Goal: Task Accomplishment & Management: Manage account settings

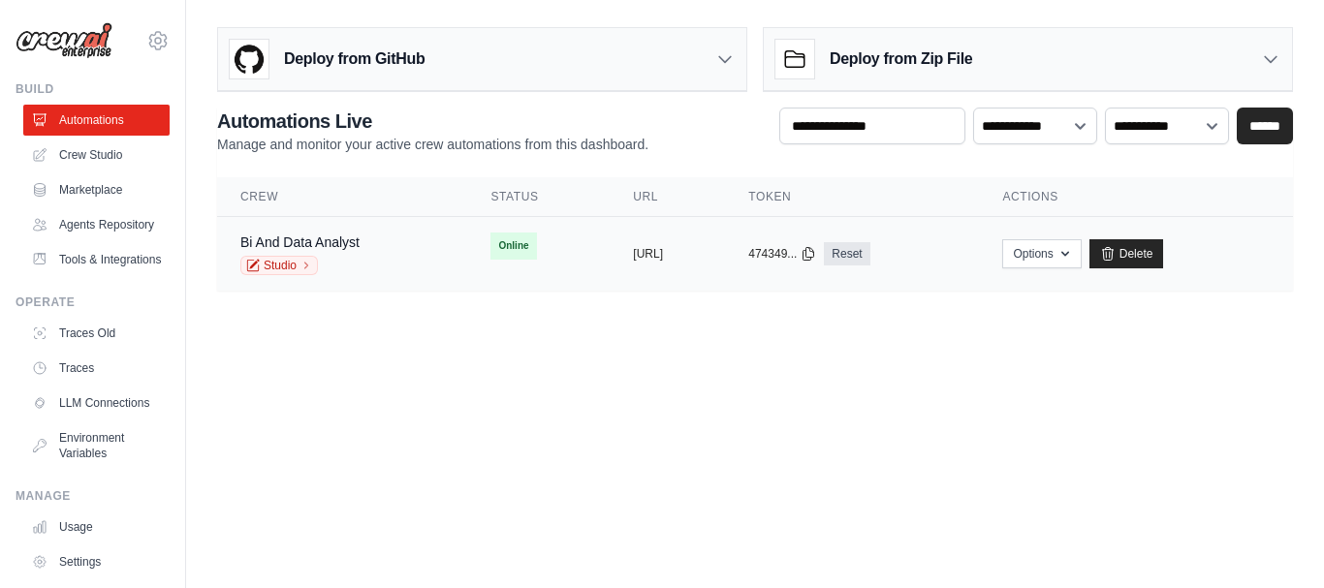
click at [702, 249] on div "copied https://bi-and-data-analyst-d0b02b5" at bounding box center [667, 254] width 69 height 16
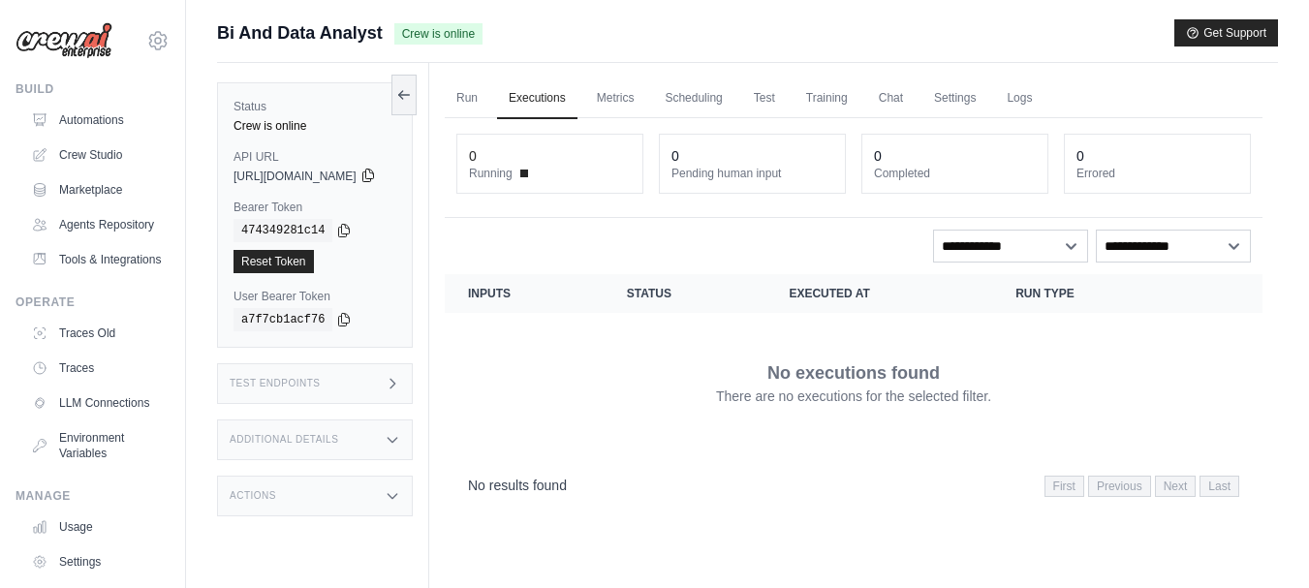
click at [376, 176] on icon at bounding box center [369, 176] width 16 height 16
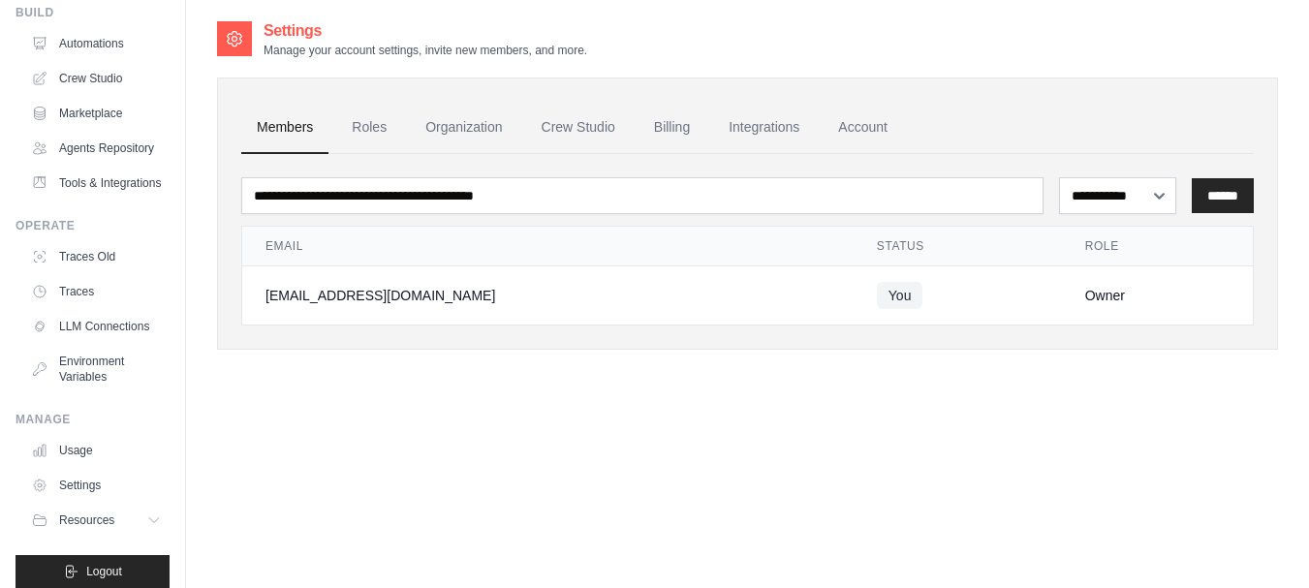
scroll to position [139, 0]
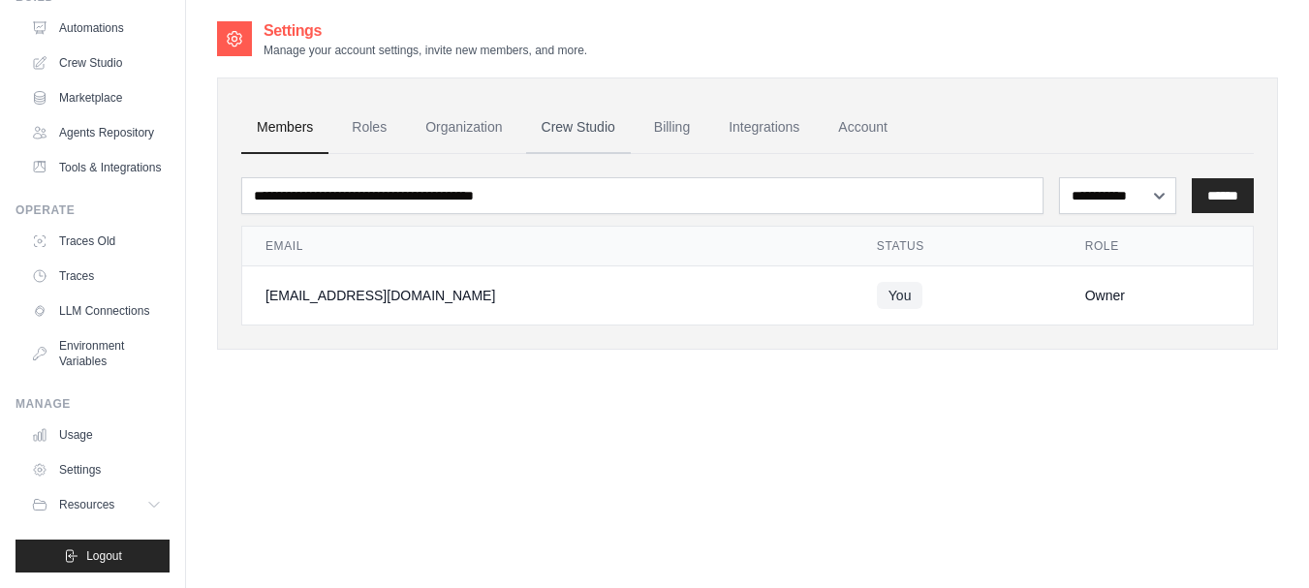
click at [578, 126] on link "Crew Studio" at bounding box center [578, 128] width 105 height 52
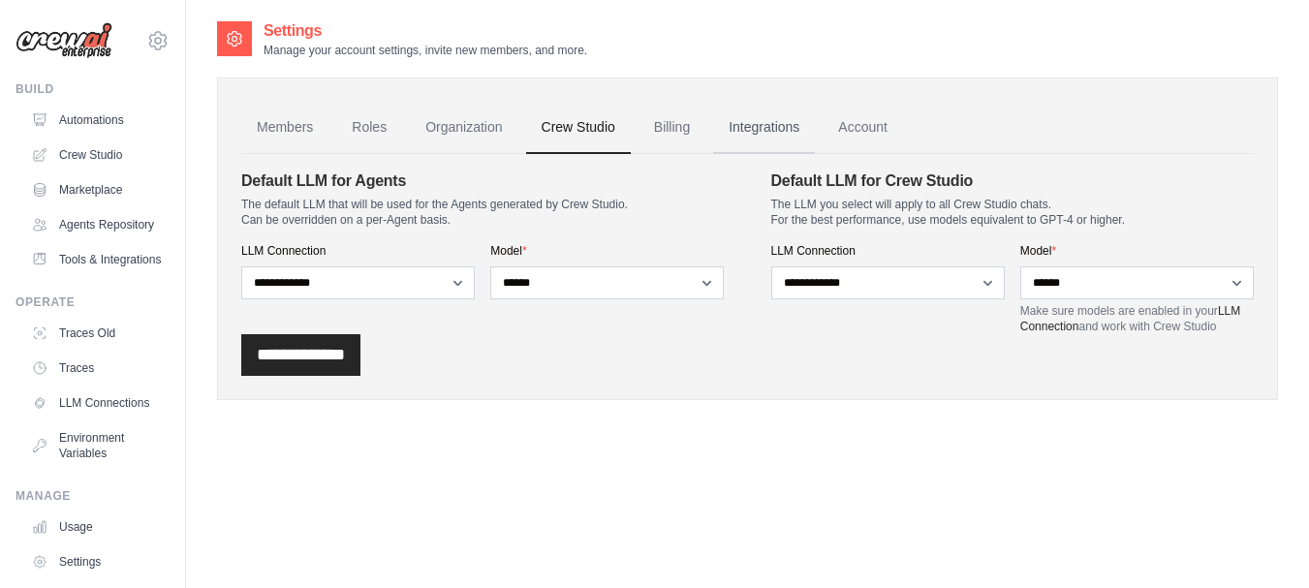
click at [763, 124] on link "Integrations" at bounding box center [764, 128] width 102 height 52
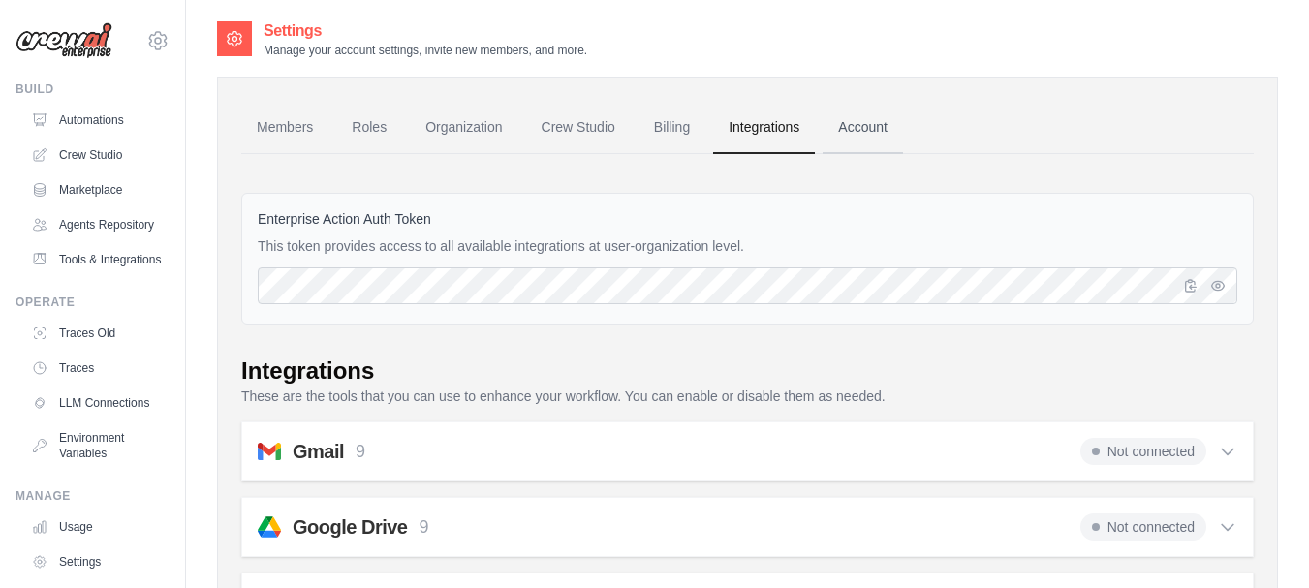
click at [859, 124] on link "Account" at bounding box center [863, 128] width 80 height 52
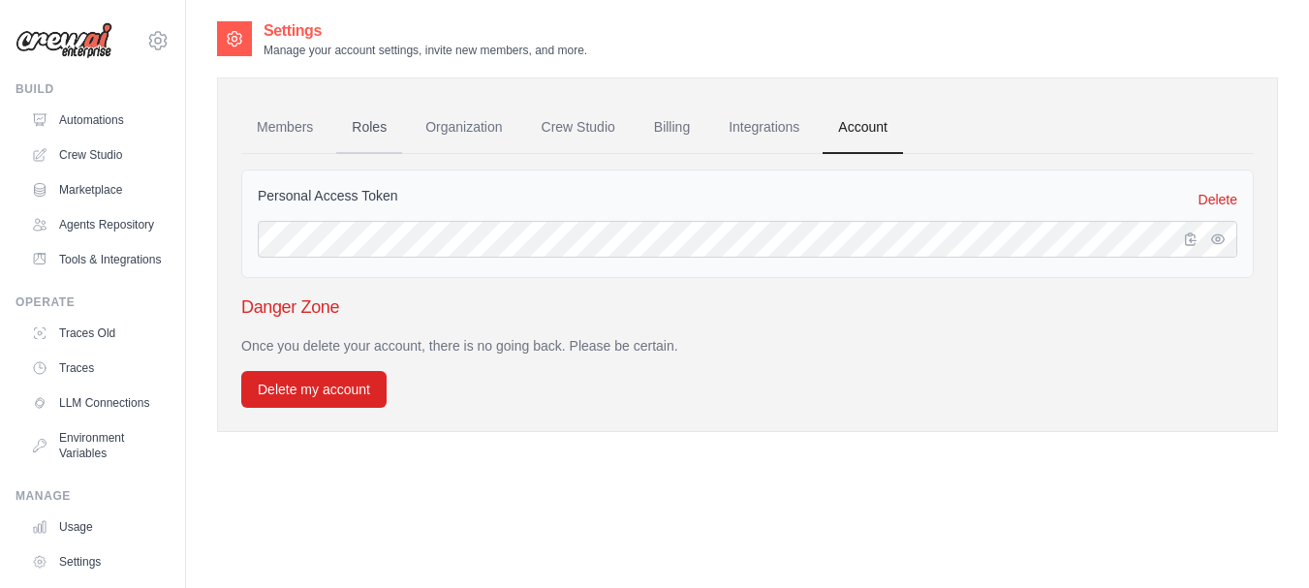
click at [379, 128] on link "Roles" at bounding box center [369, 128] width 66 height 52
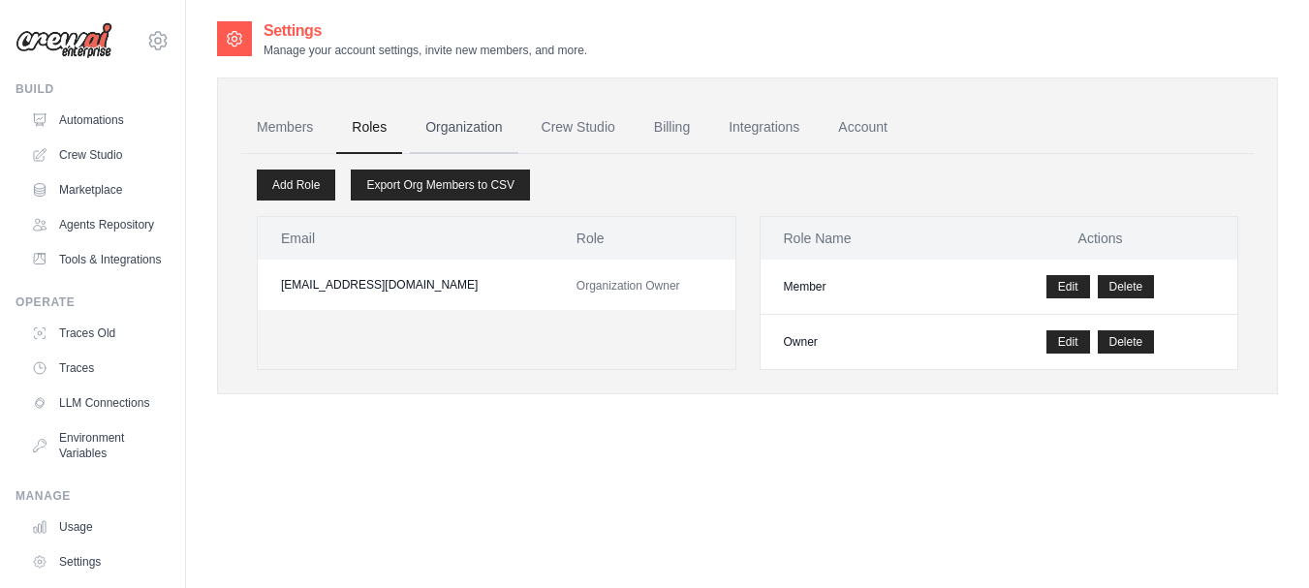
click at [480, 134] on link "Organization" at bounding box center [464, 128] width 108 height 52
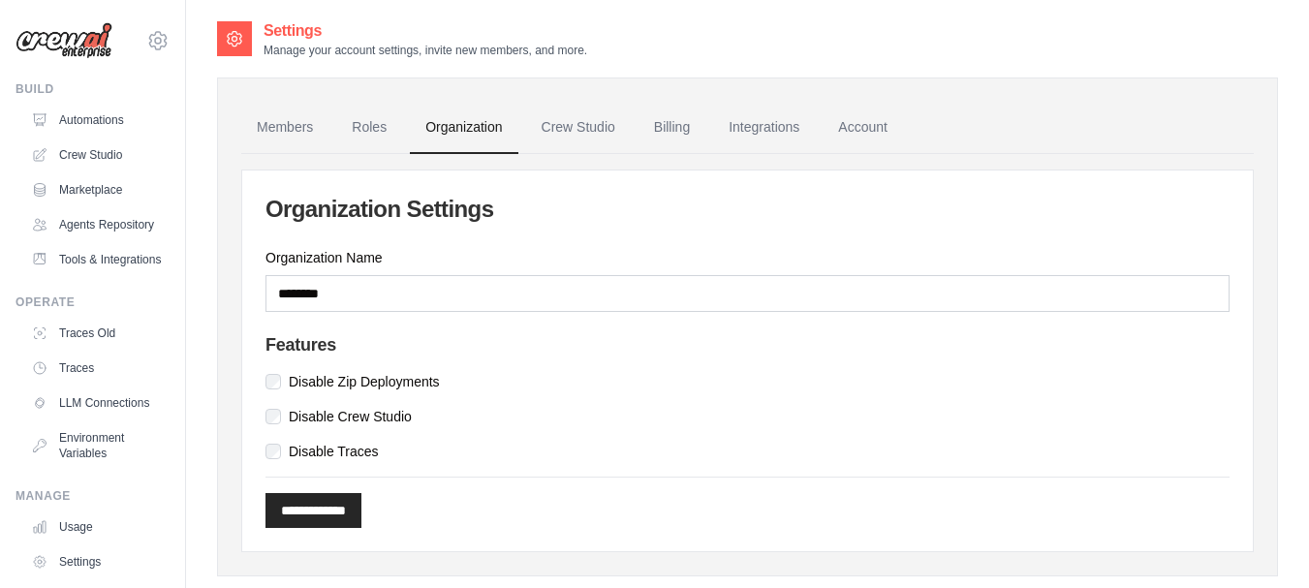
scroll to position [139, 0]
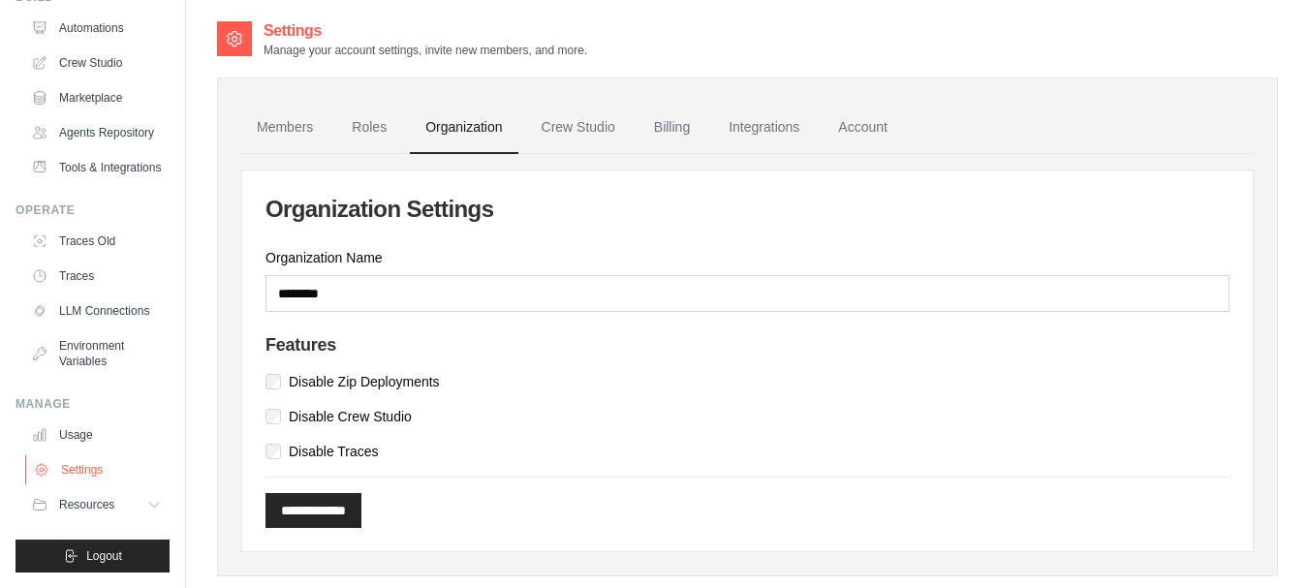
click at [82, 477] on link "Settings" at bounding box center [98, 470] width 146 height 31
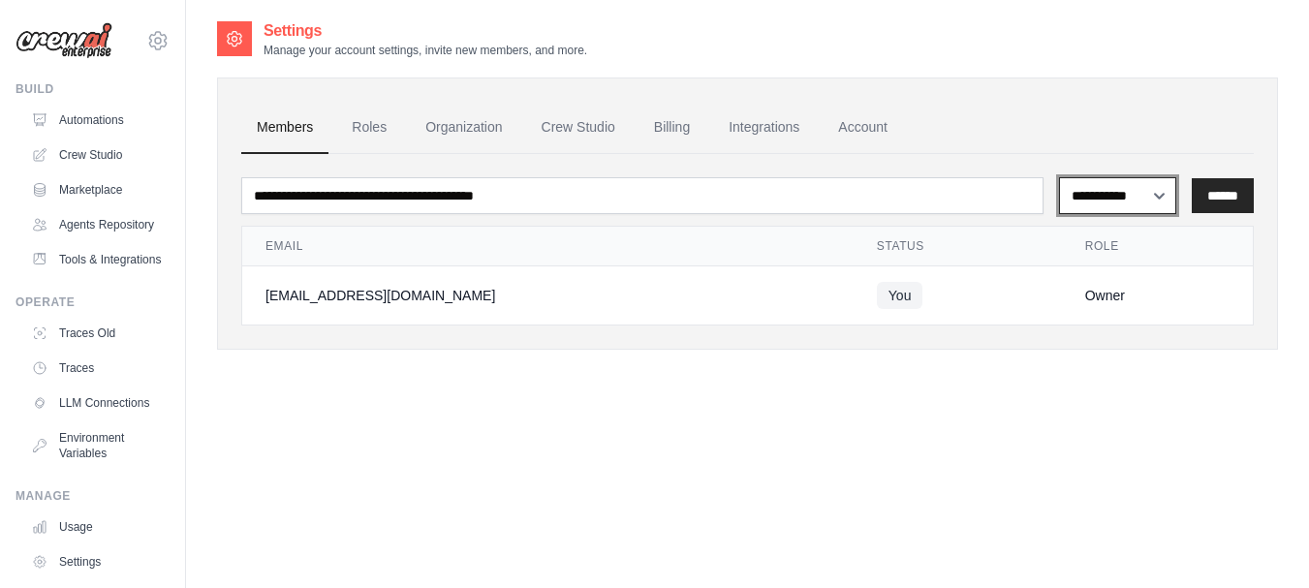
click at [1156, 192] on select "**********" at bounding box center [1117, 195] width 117 height 37
select select "******"
click at [1059, 177] on select "**********" at bounding box center [1117, 195] width 117 height 37
click at [1215, 198] on input "******" at bounding box center [1223, 195] width 62 height 35
click at [475, 386] on div "**********" at bounding box center [747, 313] width 1061 height 588
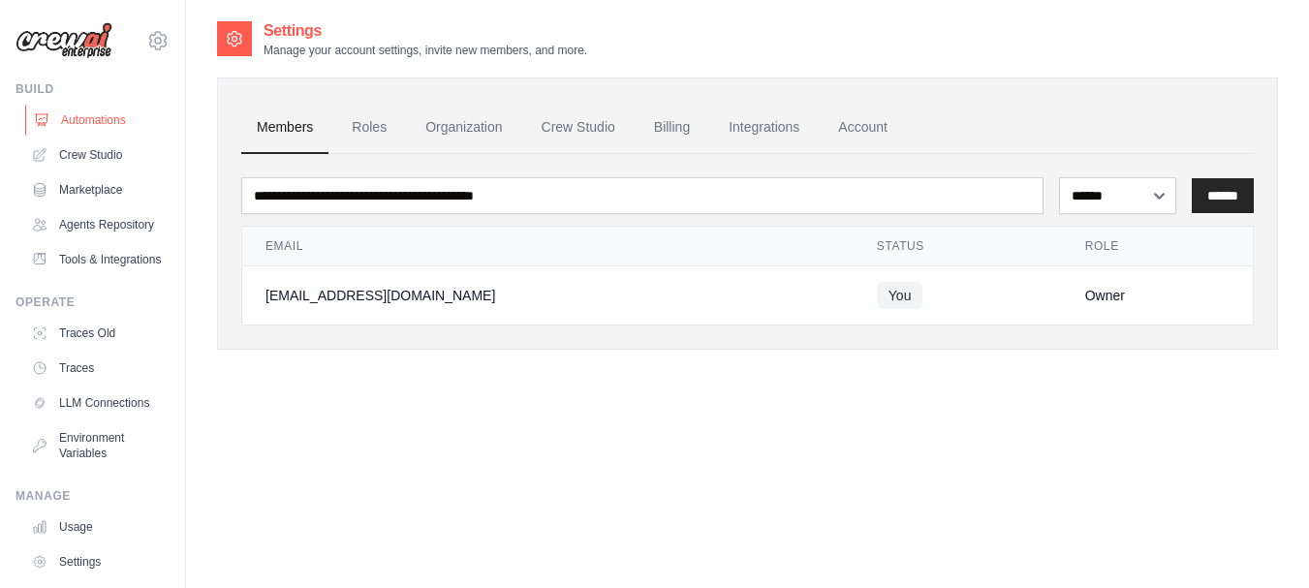
click at [84, 119] on link "Automations" at bounding box center [98, 120] width 146 height 31
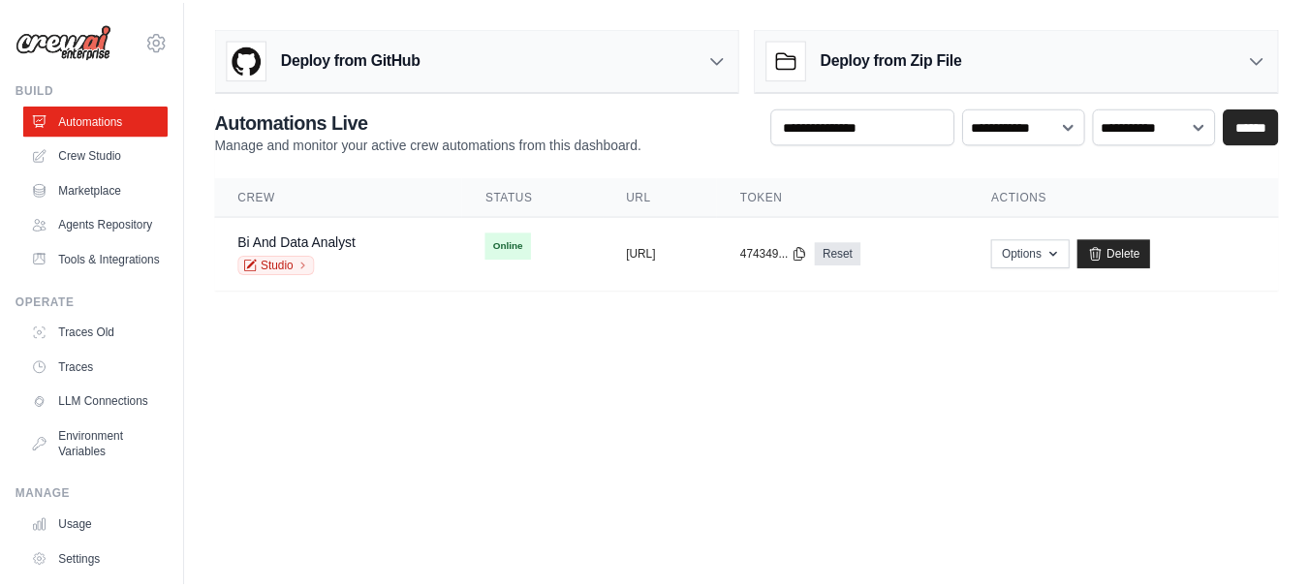
scroll to position [139, 0]
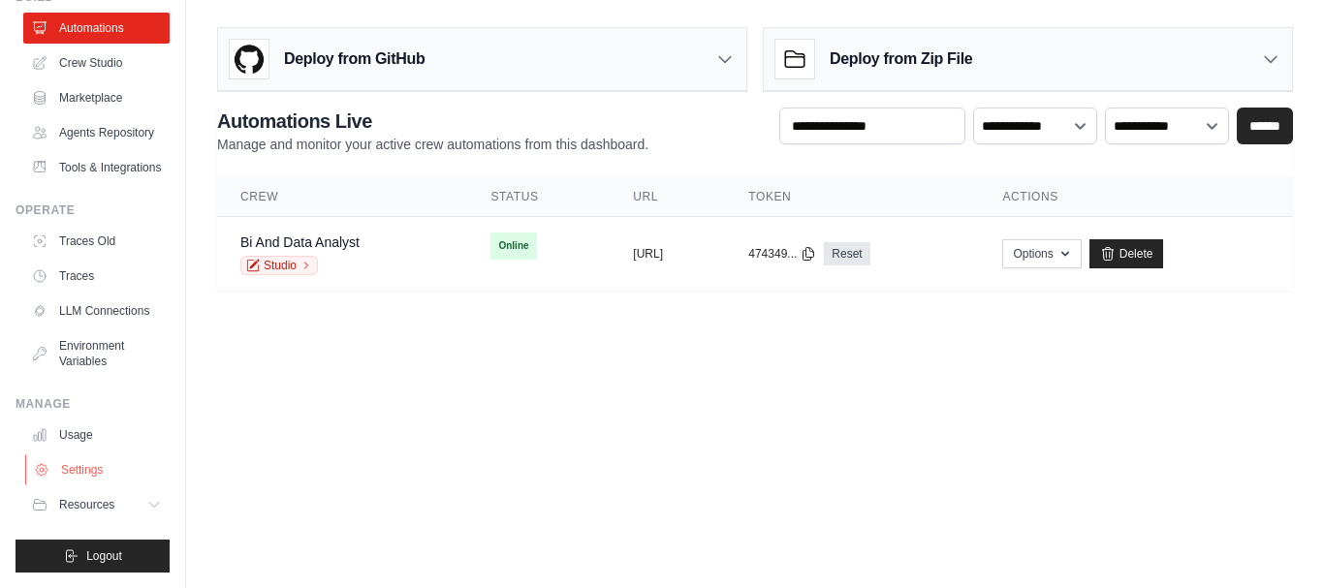
click at [123, 468] on link "Settings" at bounding box center [98, 470] width 146 height 31
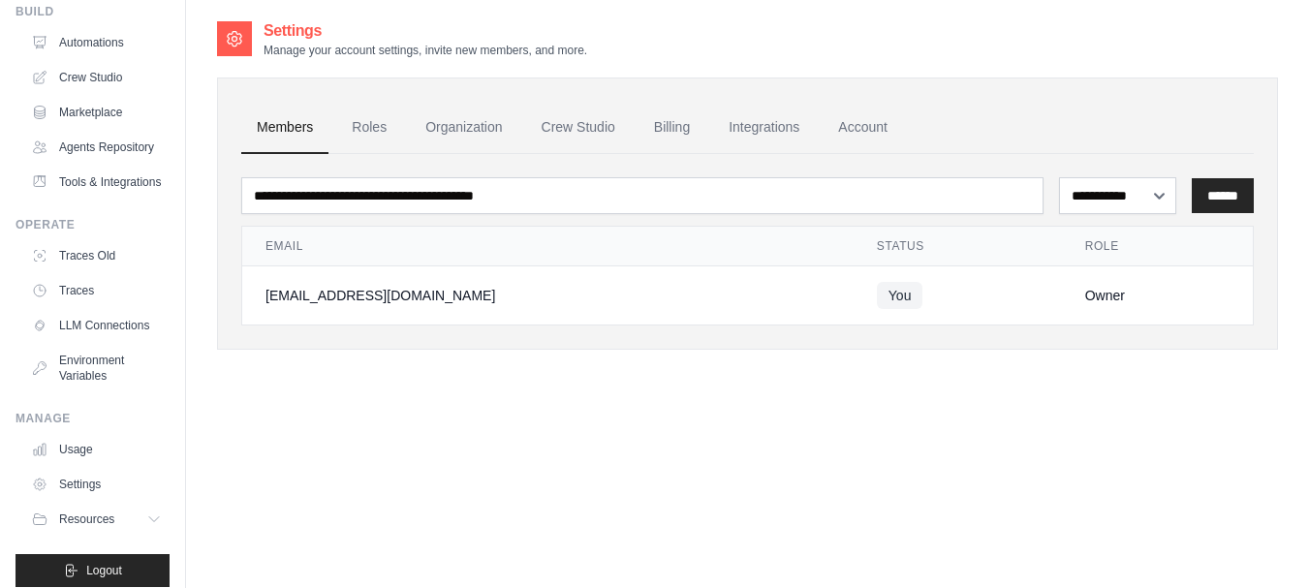
scroll to position [139, 0]
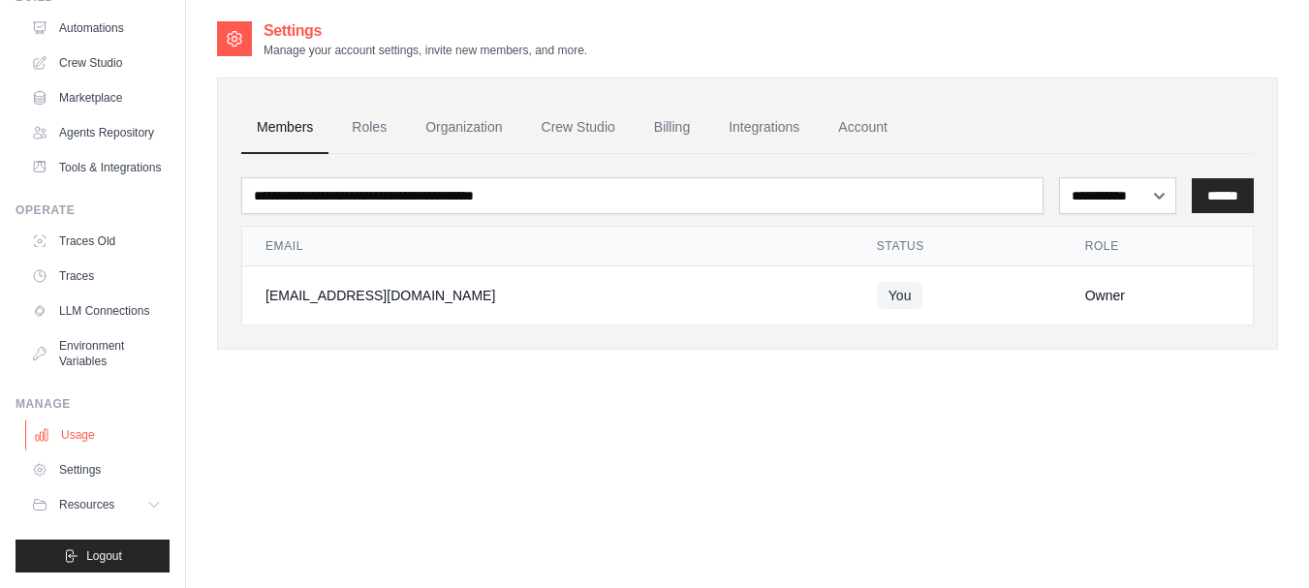
click at [83, 436] on link "Usage" at bounding box center [98, 435] width 146 height 31
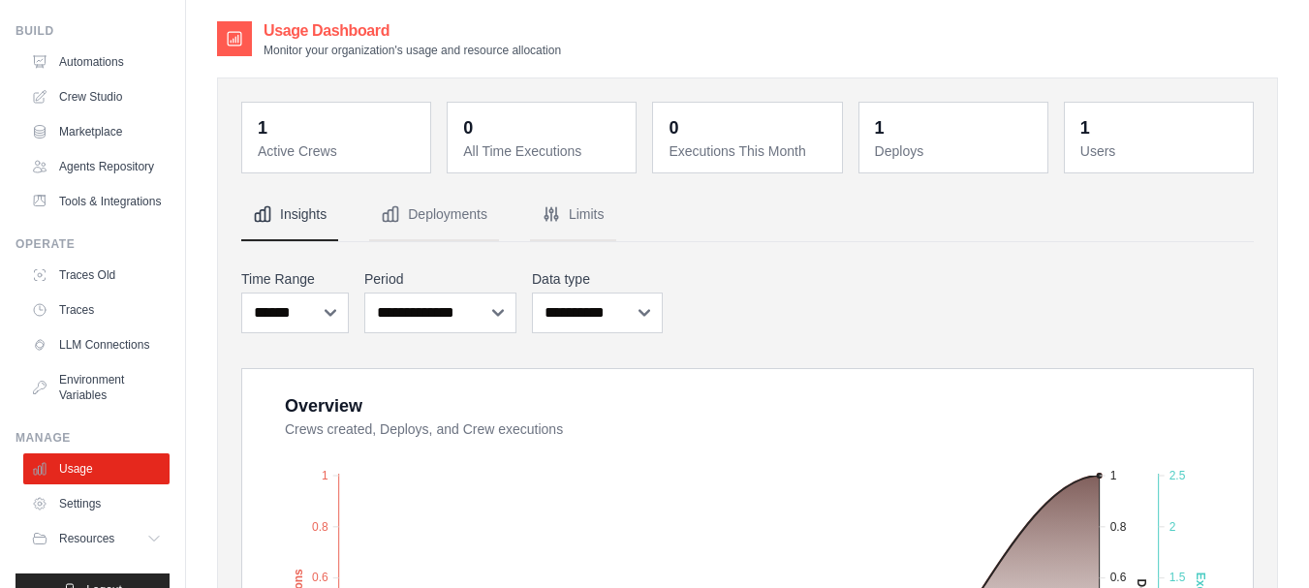
scroll to position [139, 0]
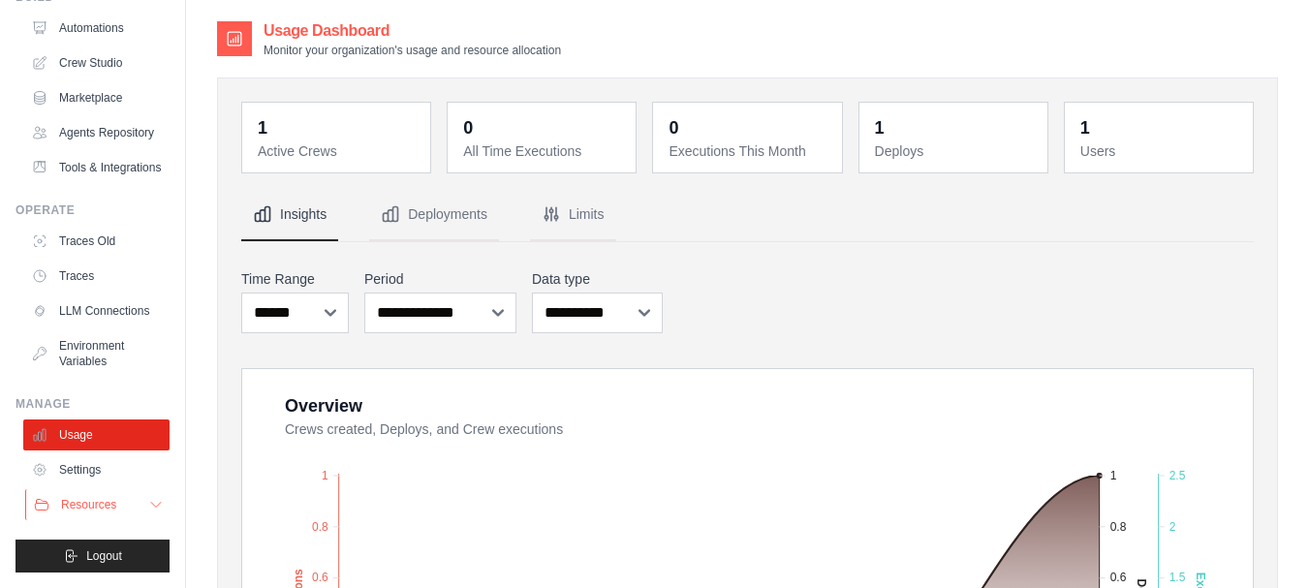
click at [148, 500] on icon at bounding box center [156, 505] width 16 height 16
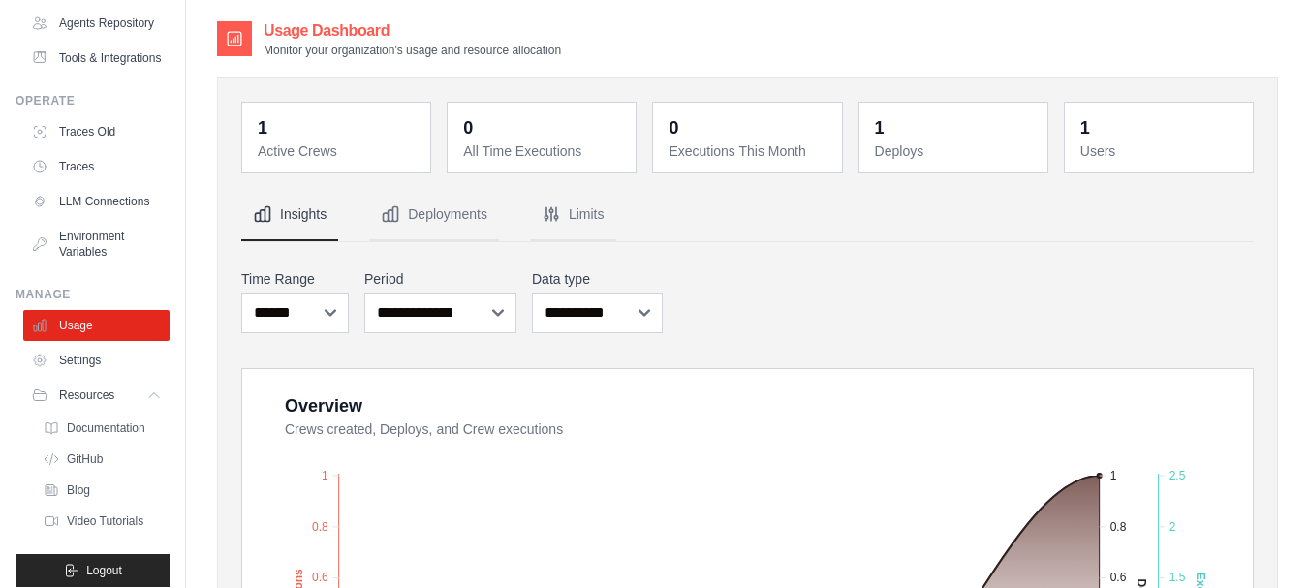
scroll to position [179, 0]
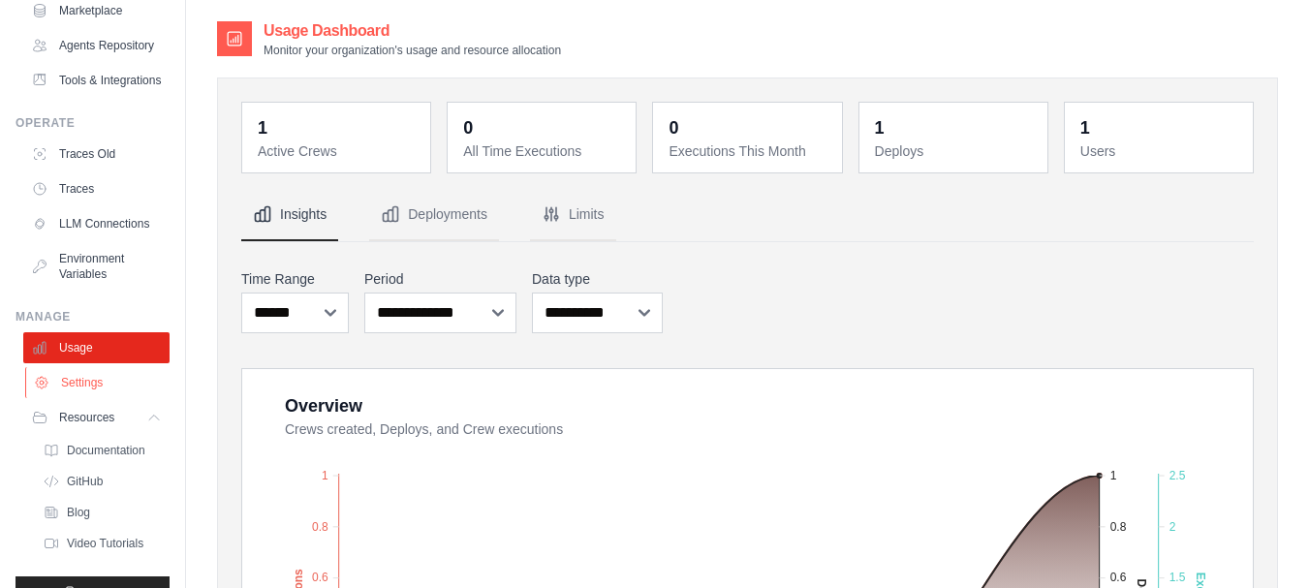
click at [82, 398] on link "Settings" at bounding box center [98, 382] width 146 height 31
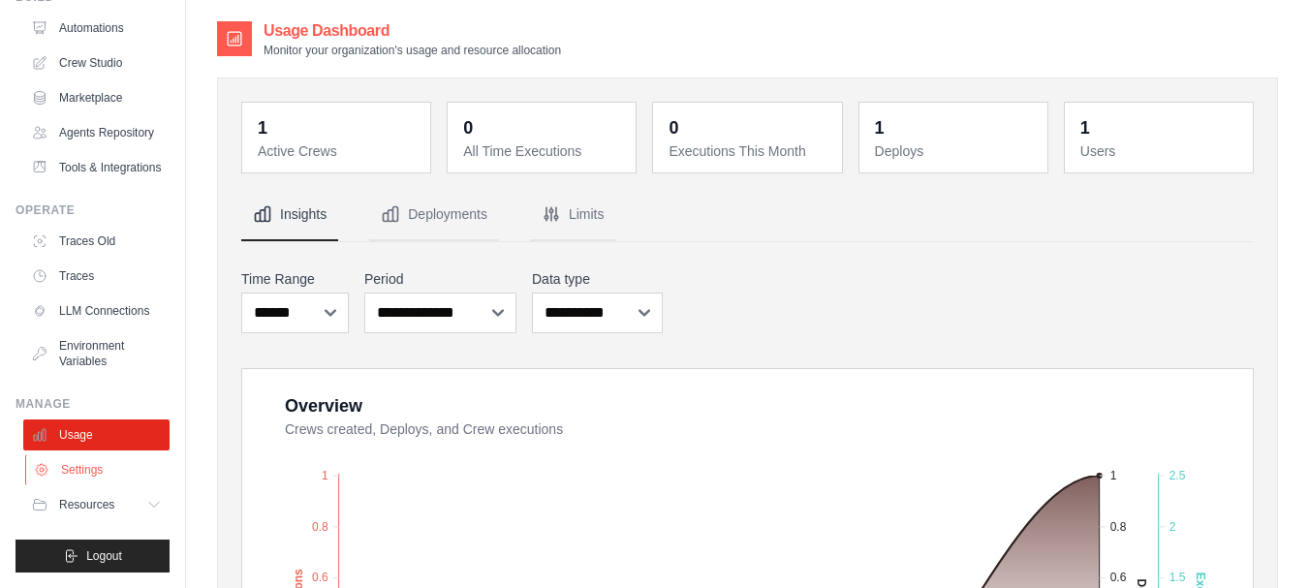
scroll to position [139, 0]
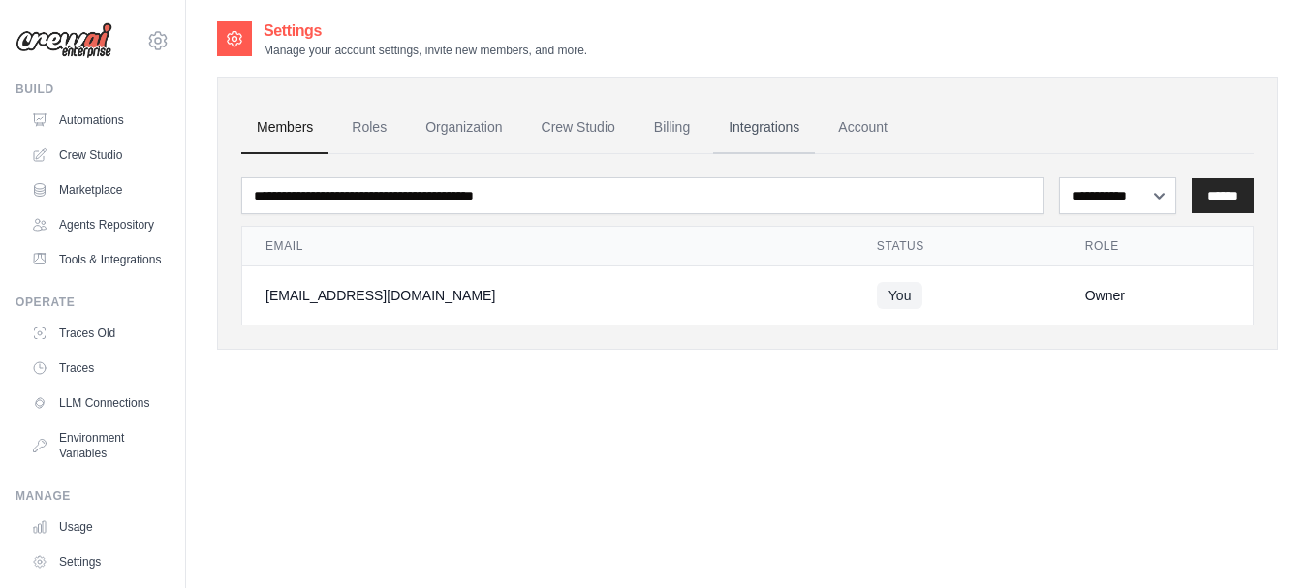
click at [759, 120] on link "Integrations" at bounding box center [764, 128] width 102 height 52
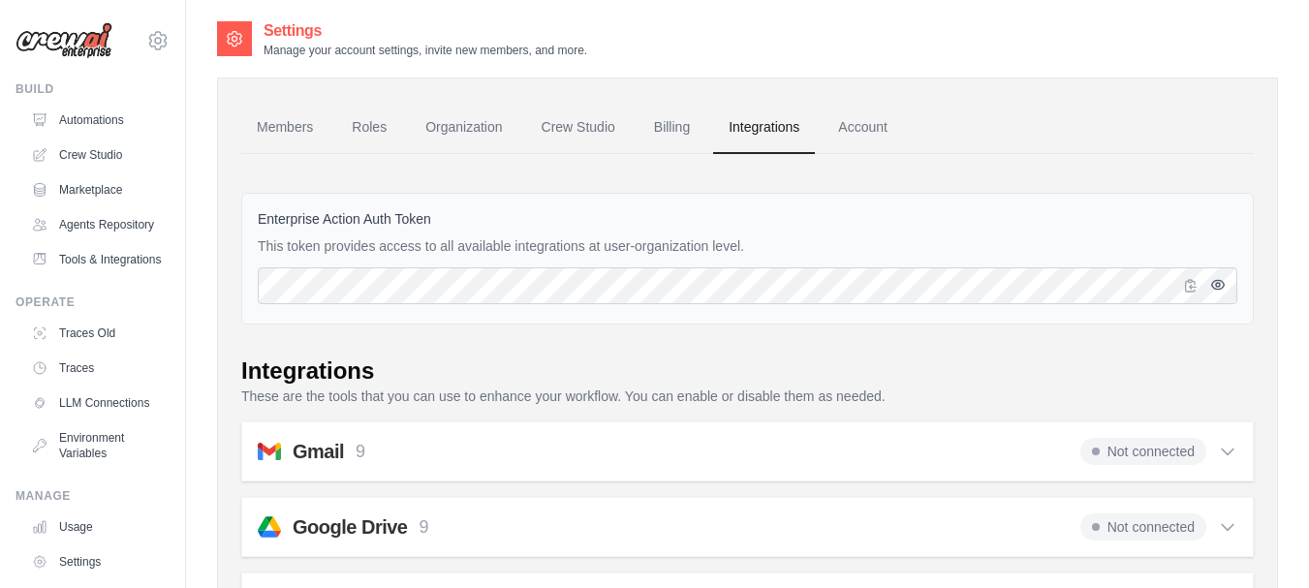
click at [1222, 285] on icon "button" at bounding box center [1219, 285] width 16 height 16
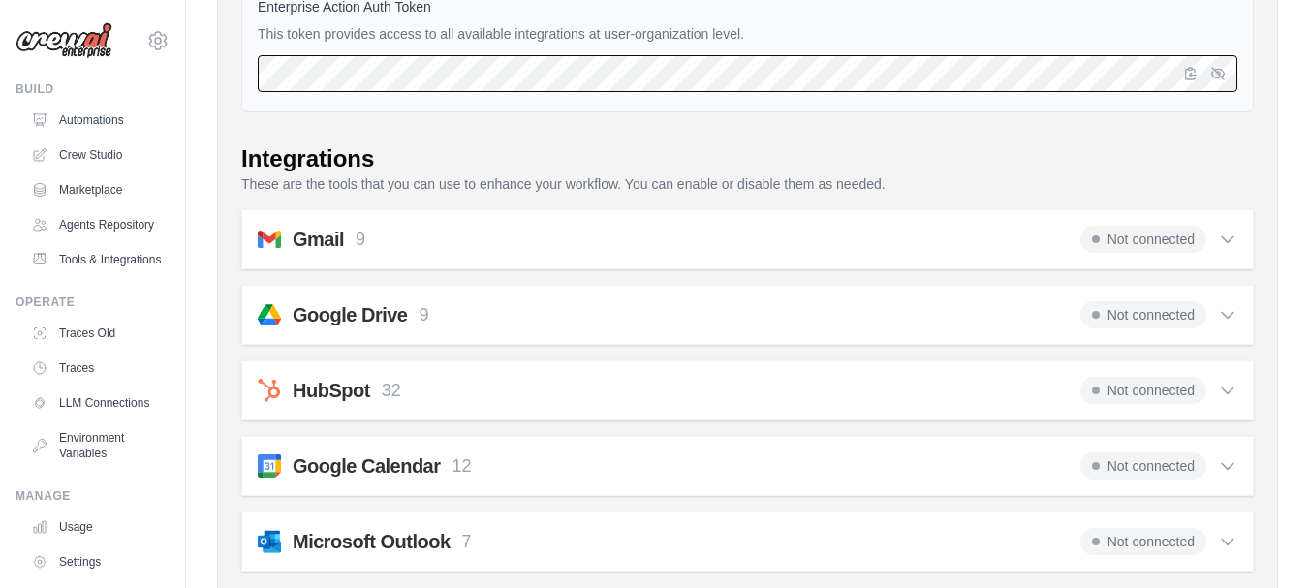
scroll to position [163, 0]
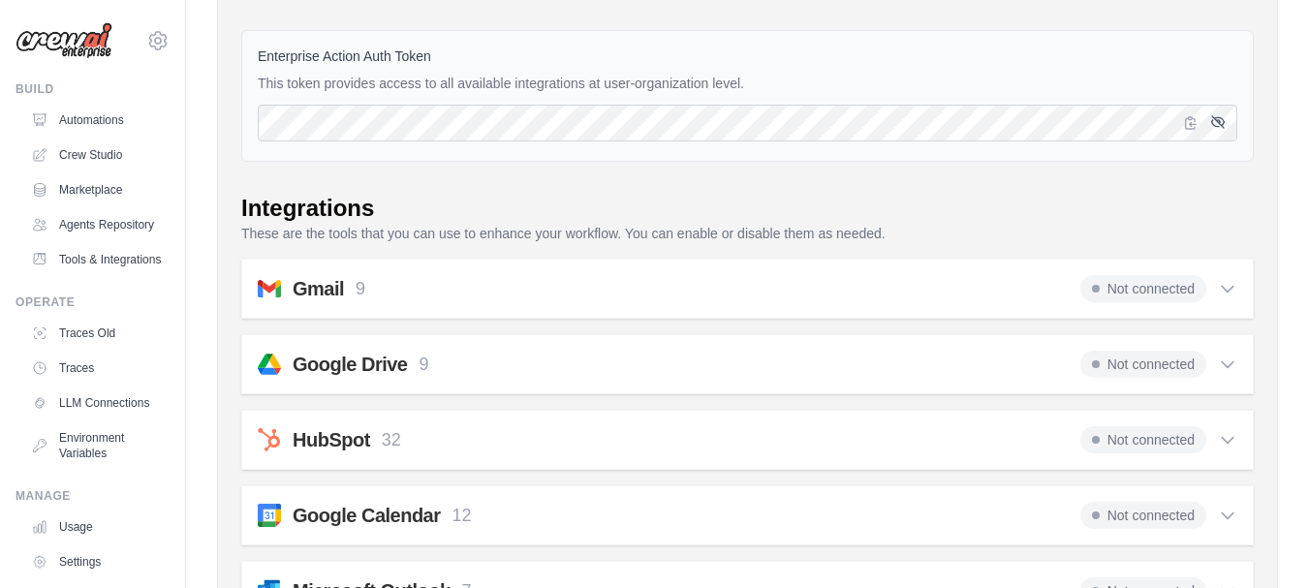
click at [1220, 123] on icon "button" at bounding box center [1219, 122] width 13 height 12
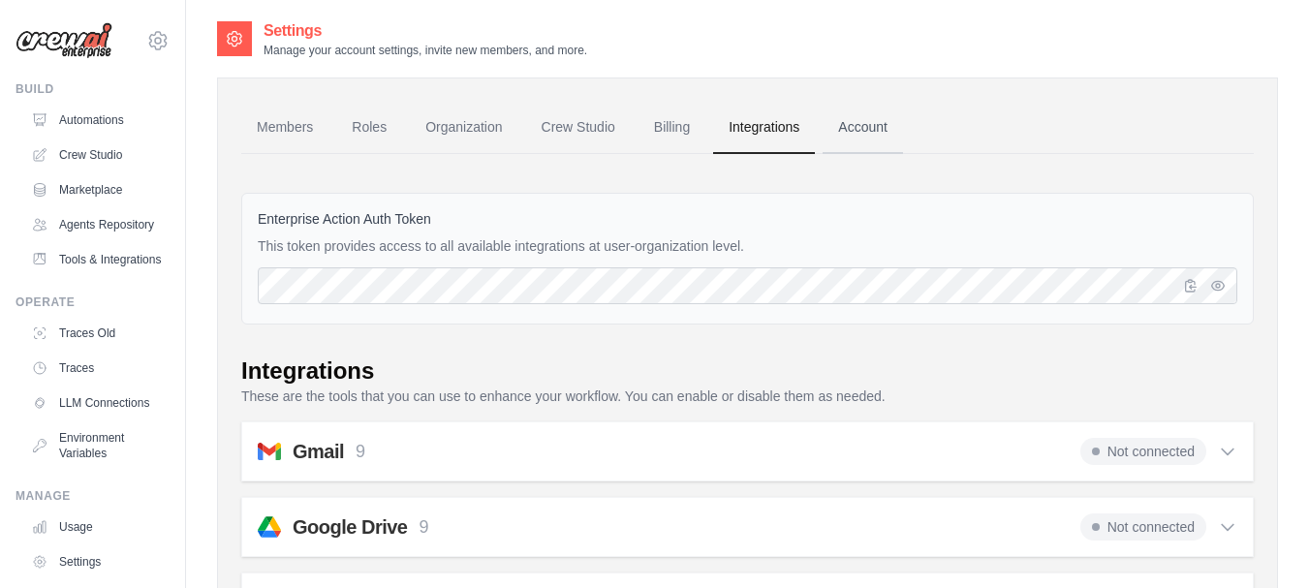
click at [860, 133] on link "Account" at bounding box center [863, 128] width 80 height 52
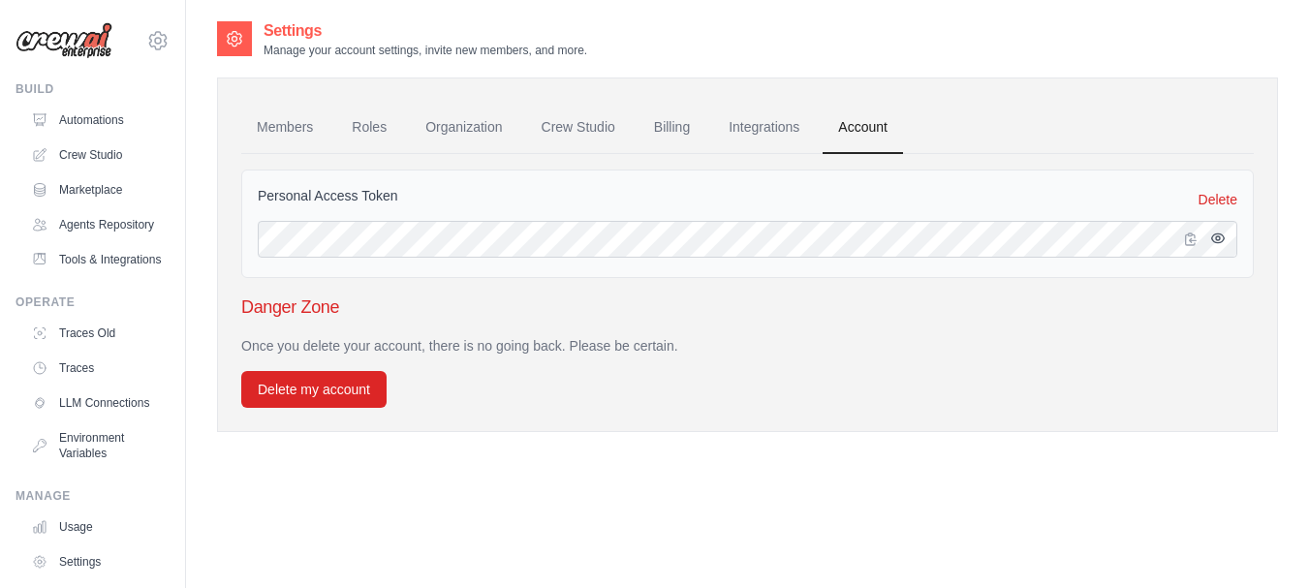
click at [1215, 237] on icon "button" at bounding box center [1219, 239] width 16 height 16
click at [754, 127] on link "Integrations" at bounding box center [764, 128] width 102 height 52
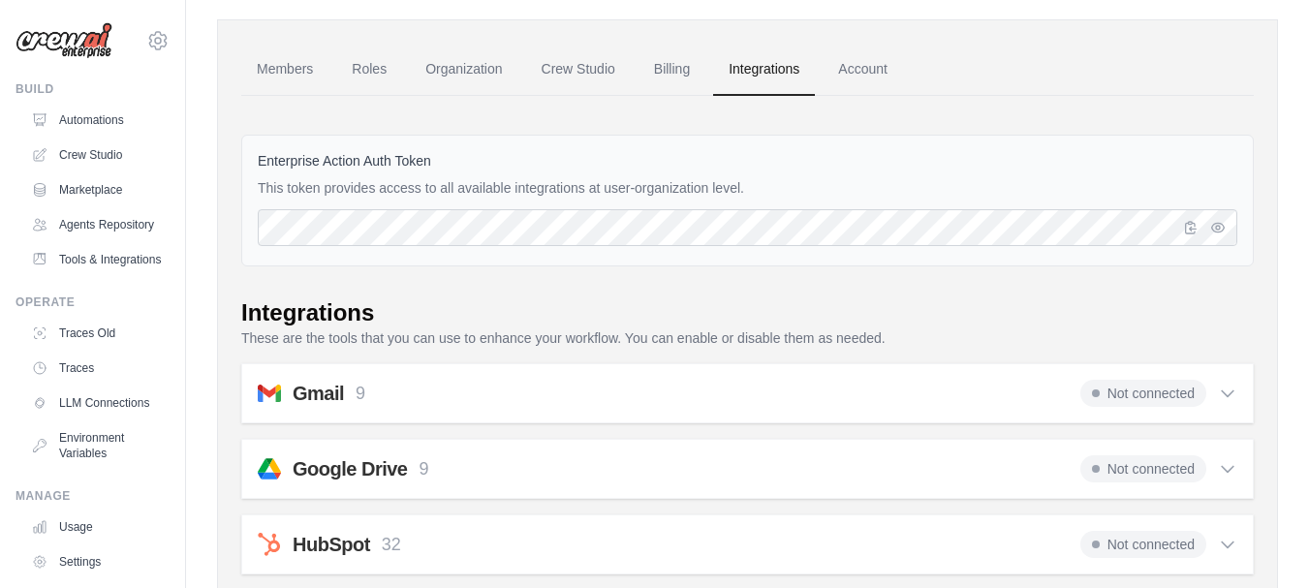
scroll to position [35, 0]
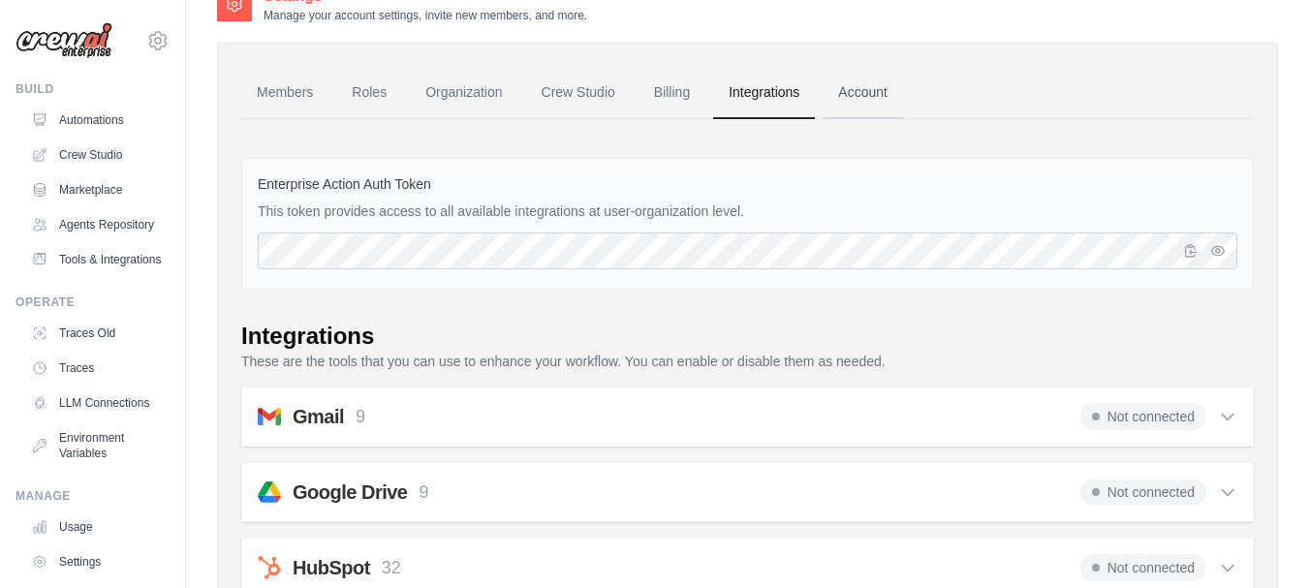
click at [861, 87] on link "Account" at bounding box center [863, 93] width 80 height 52
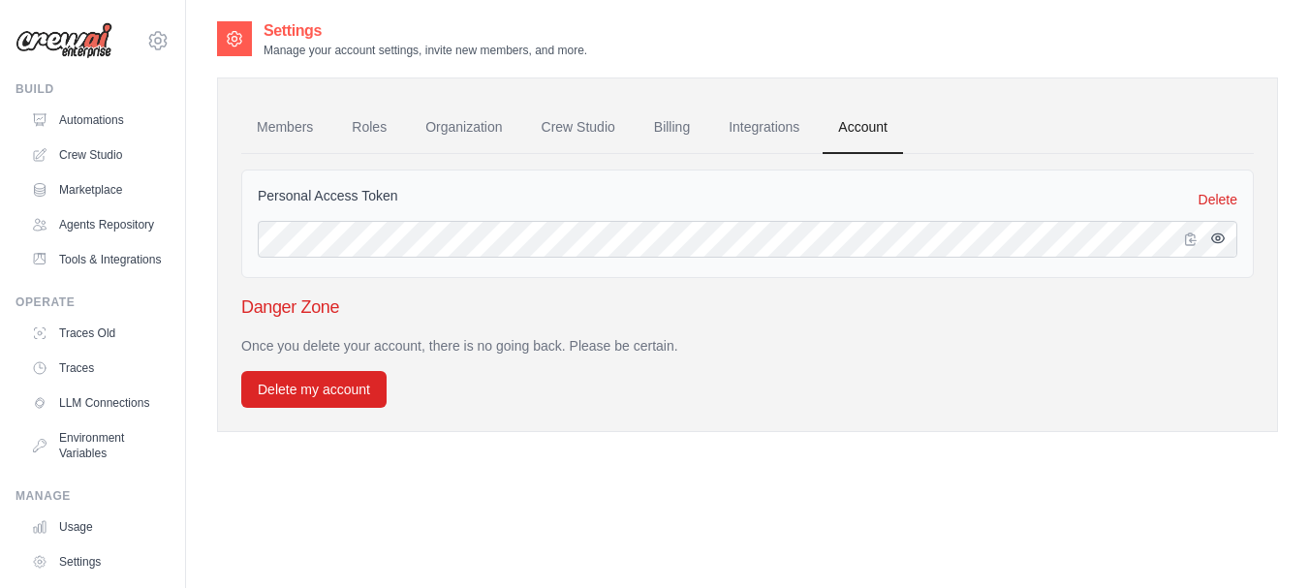
click at [1214, 236] on icon "button" at bounding box center [1219, 239] width 16 height 16
click at [1219, 239] on icon "button" at bounding box center [1219, 239] width 13 height 12
click at [762, 129] on link "Integrations" at bounding box center [764, 128] width 102 height 52
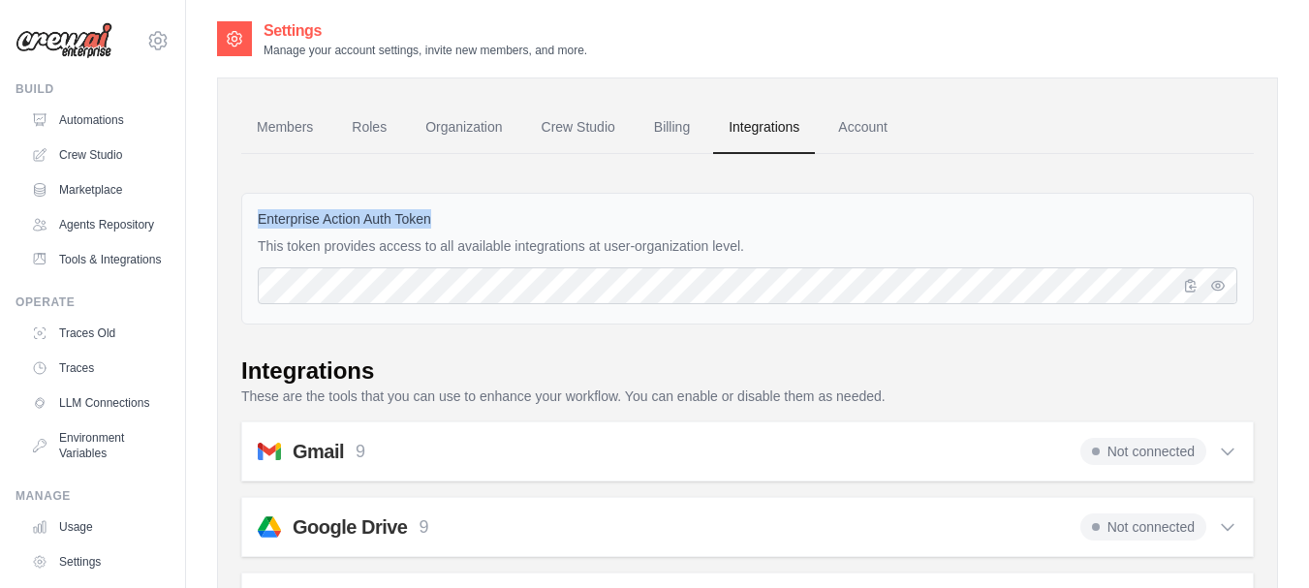
drag, startPoint x: 433, startPoint y: 213, endPoint x: 248, endPoint y: 217, distance: 185.2
click at [248, 217] on div "Enterprise Action Auth Token This token provides access to all available integr…" at bounding box center [747, 259] width 1013 height 132
copy label "Enterprise Action Auth Token"
drag, startPoint x: 751, startPoint y: 248, endPoint x: 256, endPoint y: 218, distance: 496.2
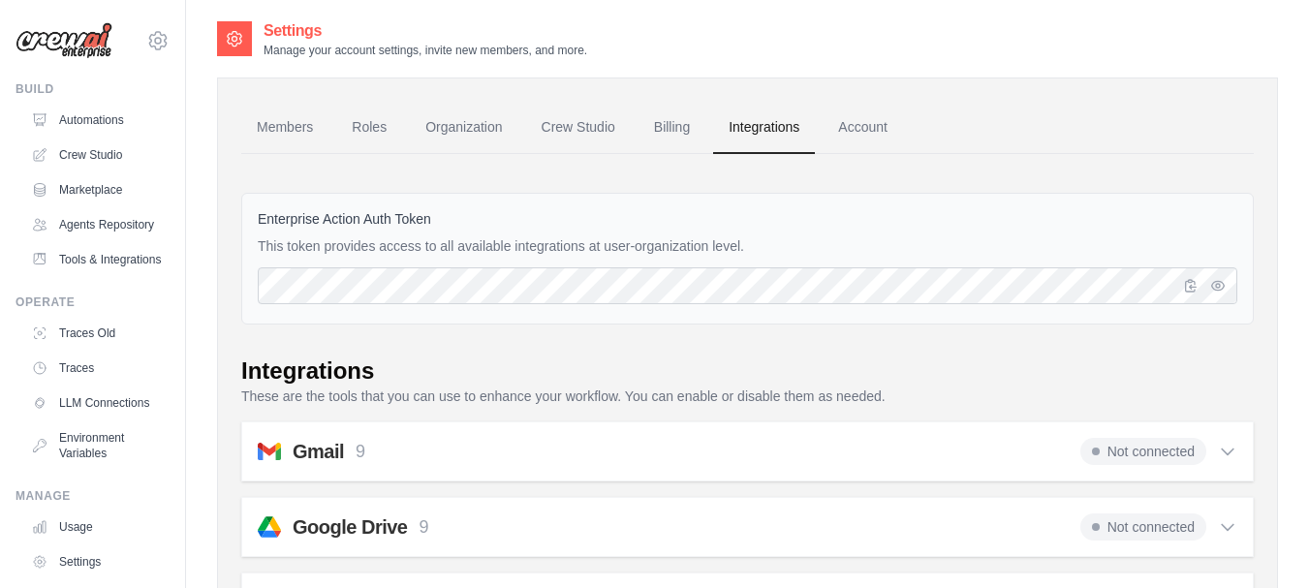
click at [256, 218] on div "Enterprise Action Auth Token This token provides access to all available integr…" at bounding box center [747, 259] width 1013 height 132
copy div "Enterprise Action Auth Token This token provides access to all available integr…"
click at [871, 126] on link "Account" at bounding box center [863, 128] width 80 height 52
